Goal: Information Seeking & Learning: Learn about a topic

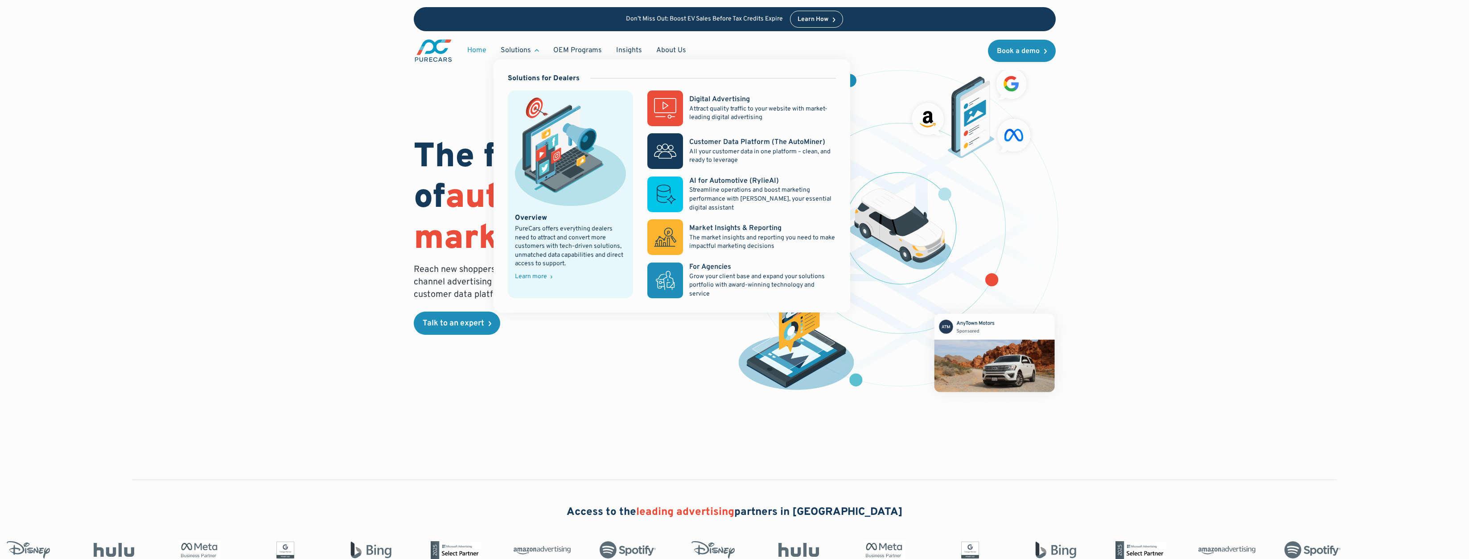
click at [528, 49] on div "Solutions" at bounding box center [516, 50] width 30 height 10
click at [711, 96] on div "Digital Advertising" at bounding box center [719, 100] width 61 height 10
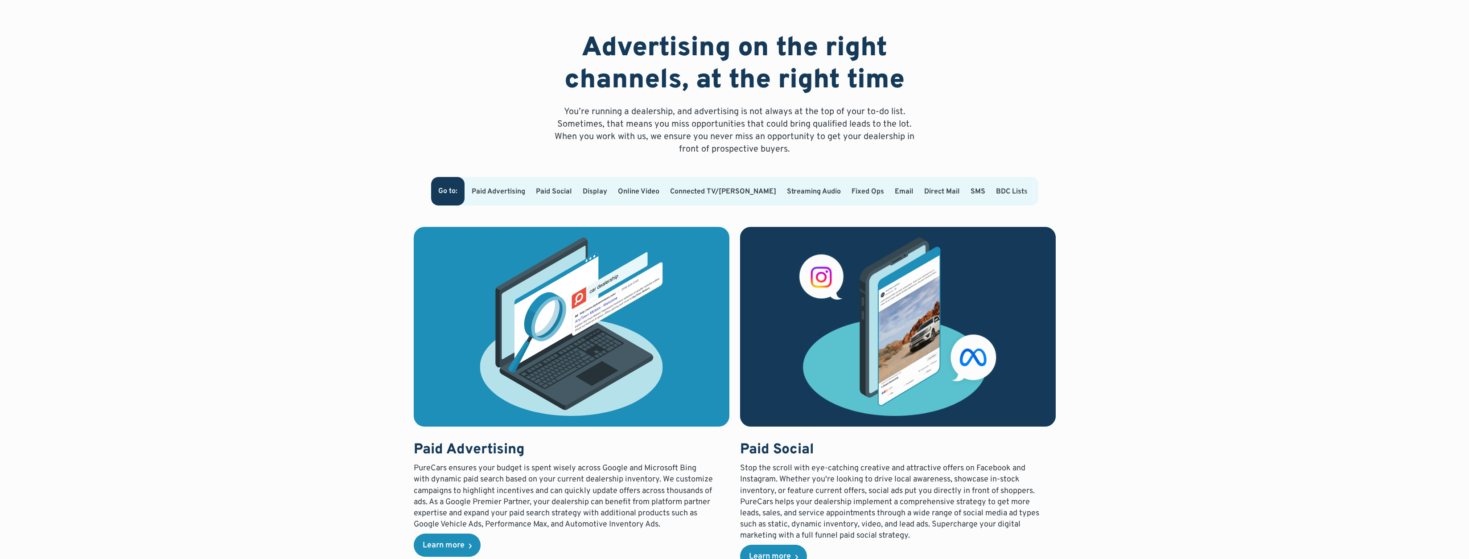
scroll to position [606, 0]
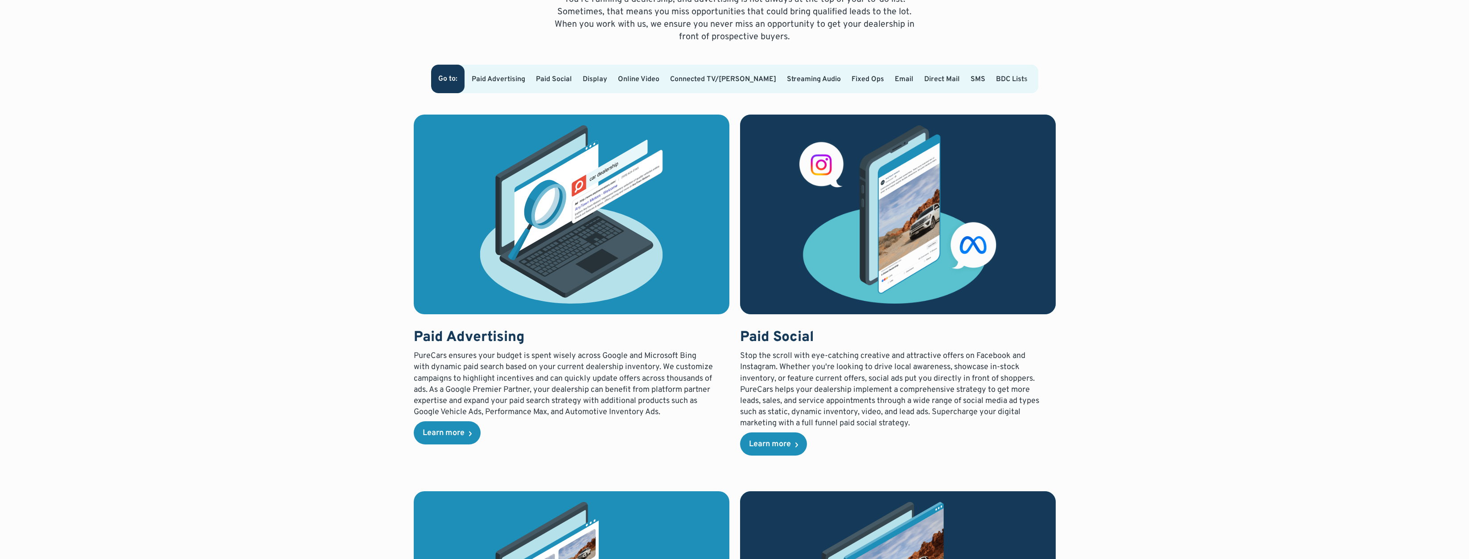
click at [659, 75] on link "Online Video" at bounding box center [638, 79] width 41 height 9
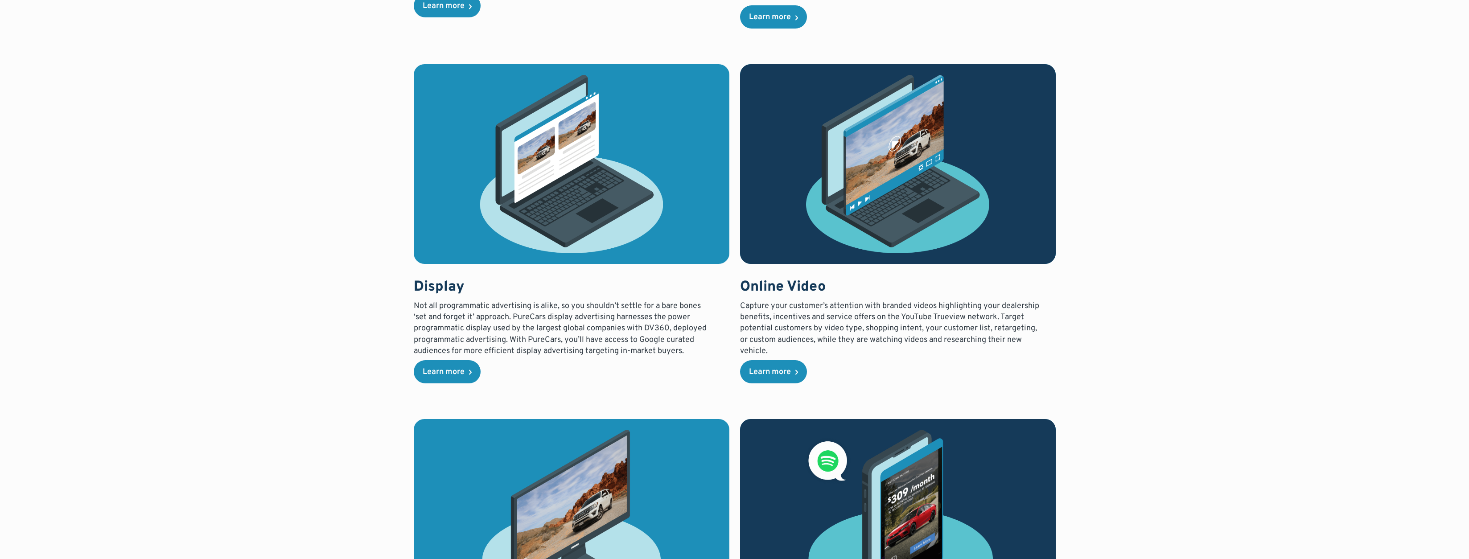
scroll to position [1034, 0]
click at [768, 369] on div "Learn more" at bounding box center [770, 372] width 42 height 8
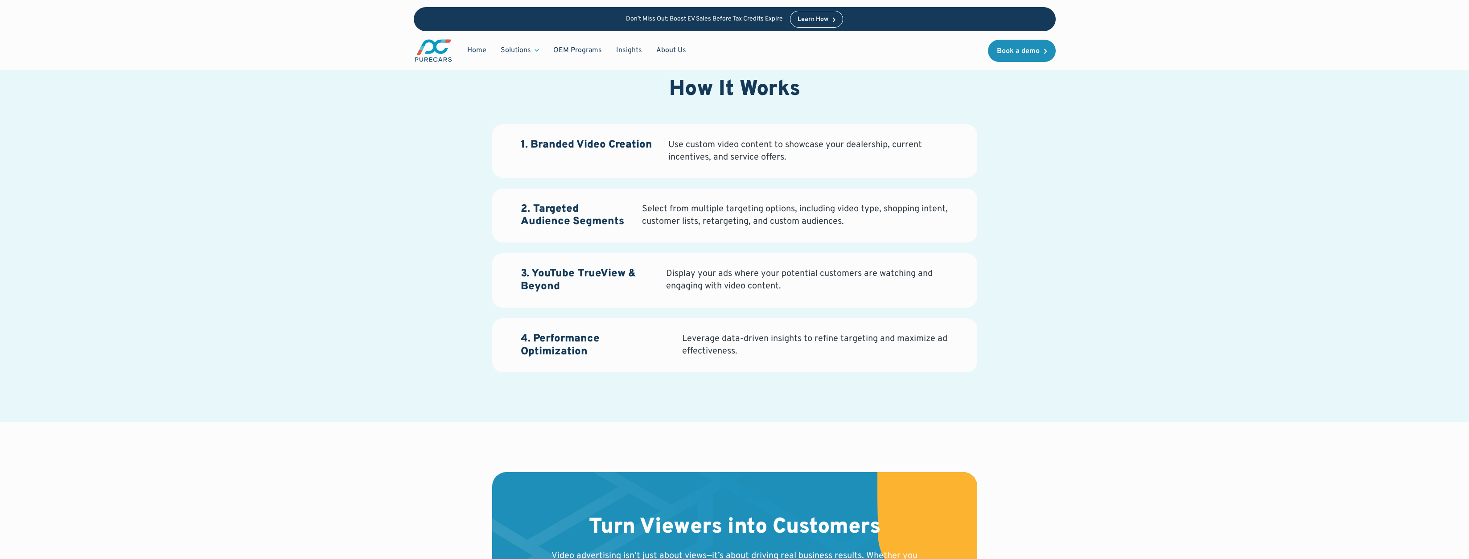
scroll to position [1081, 0]
